Goal: Check status: Check status

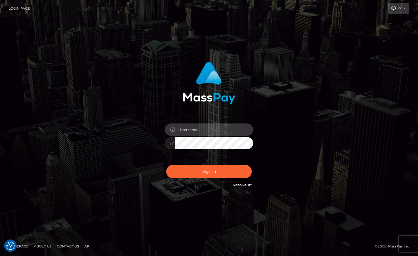
click at [206, 130] on input "text" at bounding box center [214, 130] width 78 height 12
type input "Sameer.megabonanza"
click at [227, 151] on div "Sameer.megabonanza" at bounding box center [209, 140] width 97 height 42
click at [166, 165] on button "Sign in" at bounding box center [209, 172] width 86 height 14
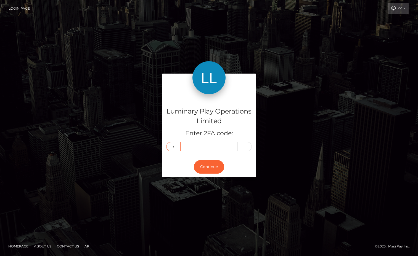
type input "9"
type input "3"
type input "4"
type input "1"
type input "3"
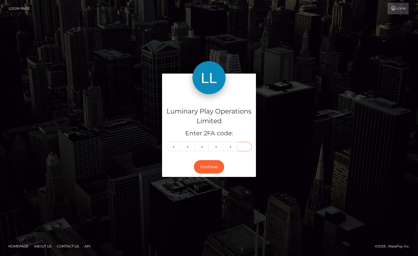
type input "6"
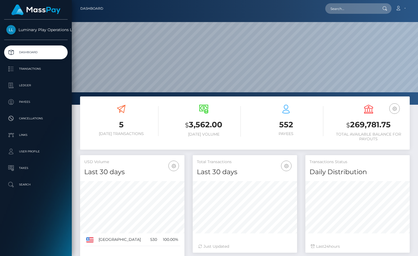
scroll to position [98, 104]
click at [372, 123] on h3 "$ 269,781.75" at bounding box center [368, 124] width 74 height 11
copy h3 "269,781.75"
